Goal: Task Accomplishment & Management: Manage account settings

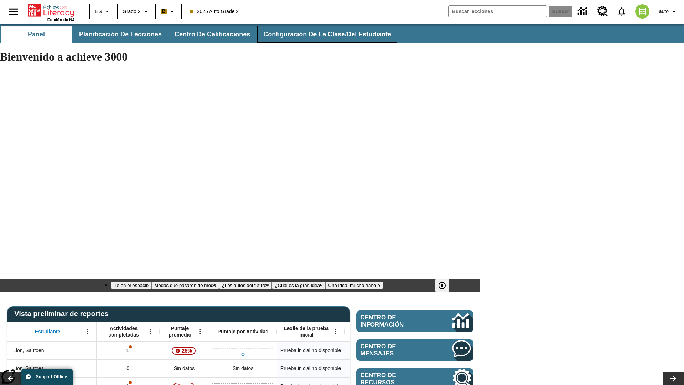
click at [323, 34] on span "Configuración de la clase/del estudiante" at bounding box center [327, 34] width 128 height 8
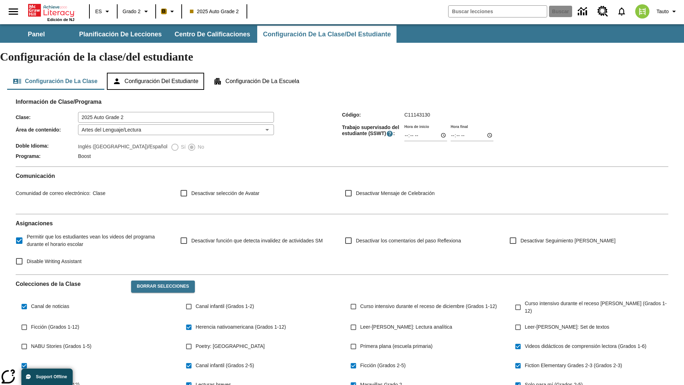
click at [159, 73] on button "Configuración del estudiante" at bounding box center [155, 81] width 97 height 17
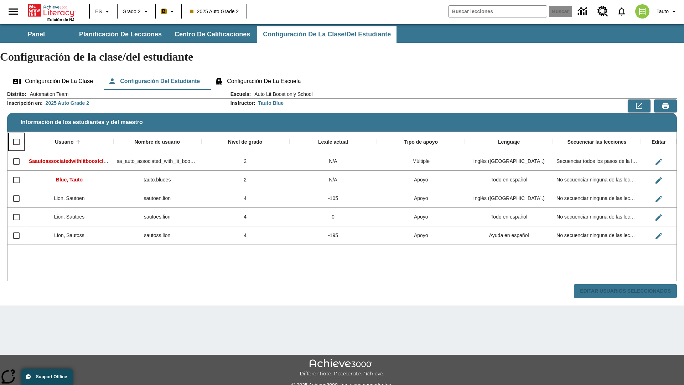
click at [16, 134] on input "Select all rows" at bounding box center [16, 141] width 15 height 15
checkbox input "true"
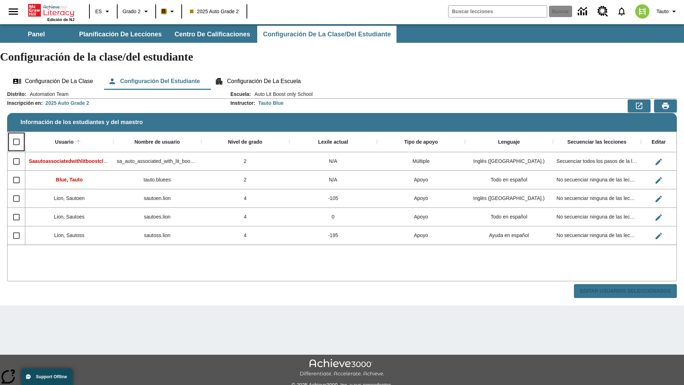
checkbox input "true"
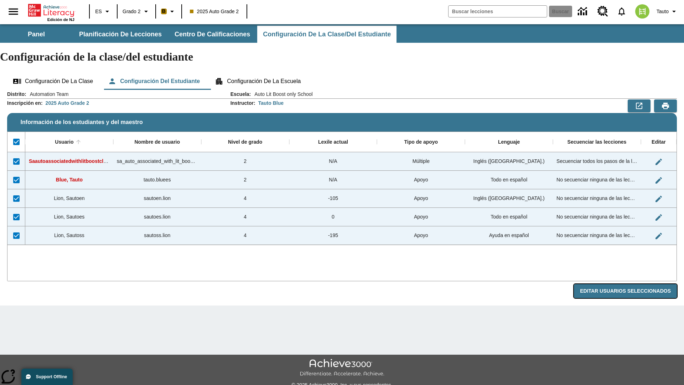
click at [628, 284] on button "Editar Usuarios Seleccionados" at bounding box center [625, 291] width 103 height 14
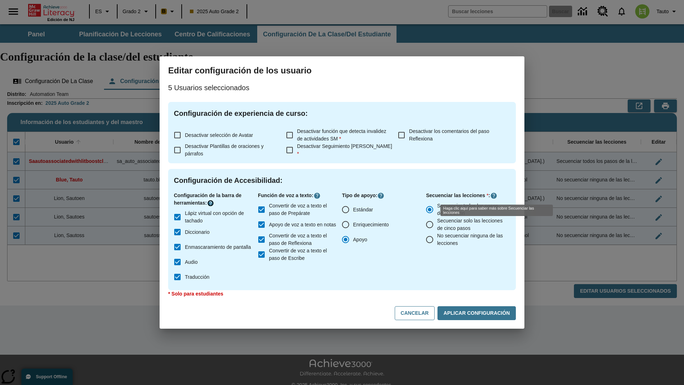
click at [212, 203] on icon "Haga clic aquí para saber más sobre" at bounding box center [210, 203] width 7 height 7
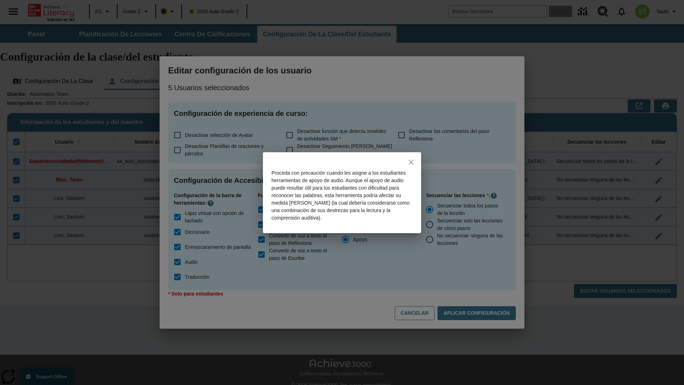
click at [411, 162] on icon "close" at bounding box center [411, 162] width 5 height 5
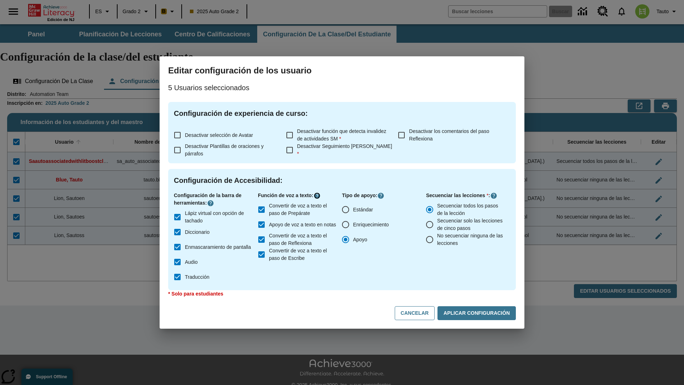
click at [319, 196] on icon "Haga clic aquí para saber más sobre" at bounding box center [317, 195] width 7 height 7
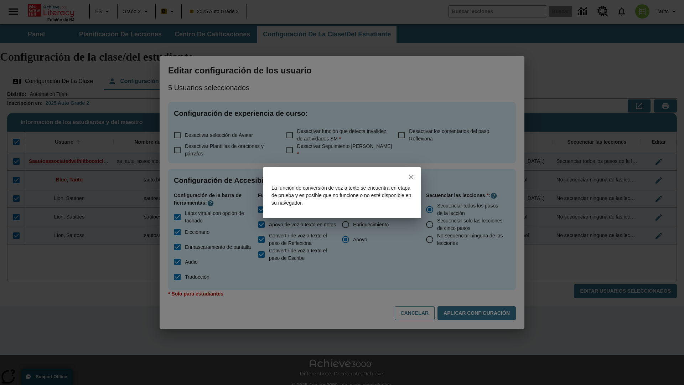
click at [411, 177] on icon "close" at bounding box center [411, 177] width 5 height 5
